Goal: Check status: Check status

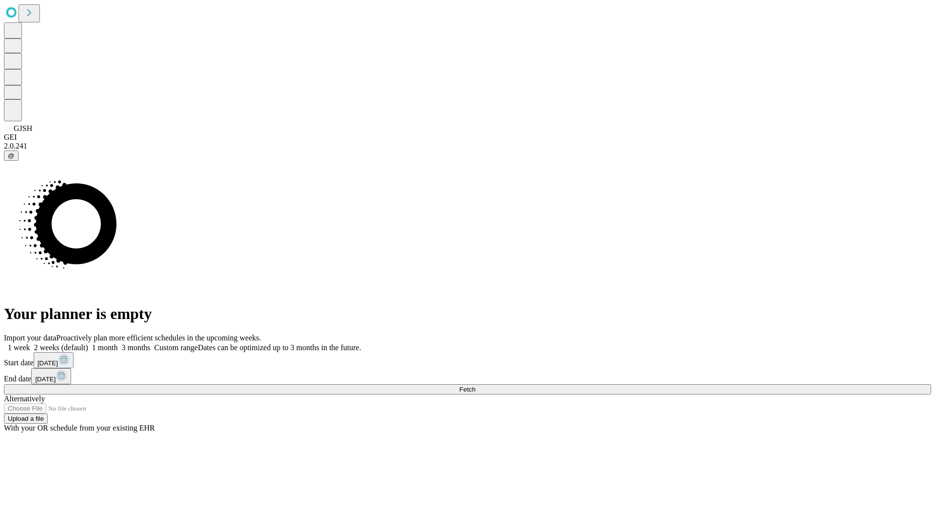
click at [475, 386] on span "Fetch" at bounding box center [467, 389] width 16 height 7
